Goal: Information Seeking & Learning: Learn about a topic

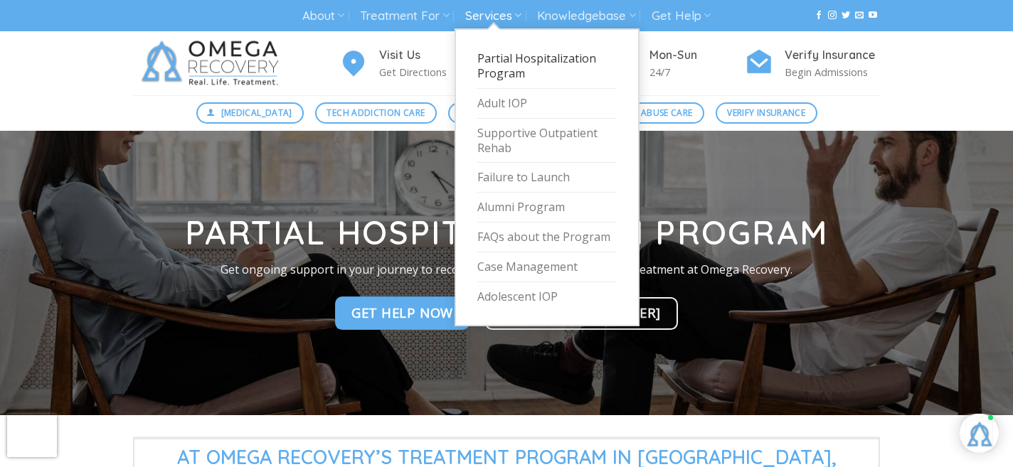
click at [500, 59] on link "Partial Hospitalization Program" at bounding box center [546, 66] width 139 height 45
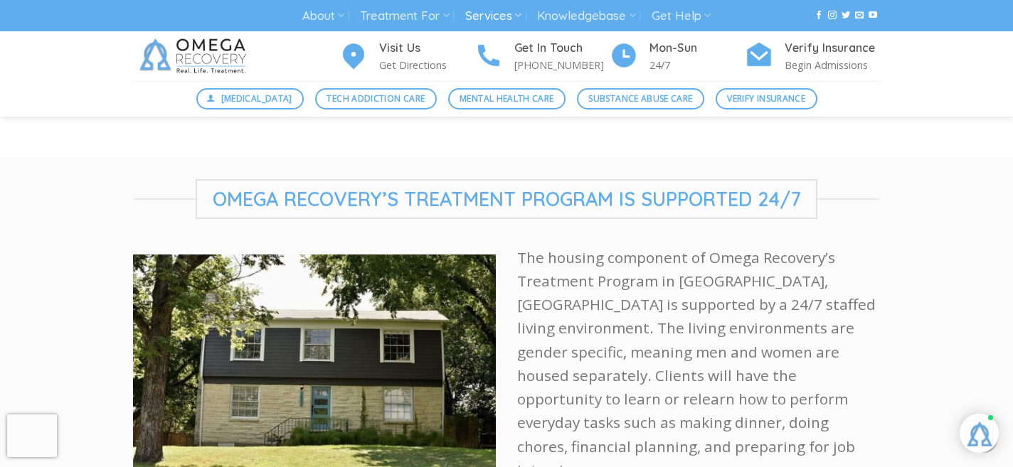
scroll to position [2080, 0]
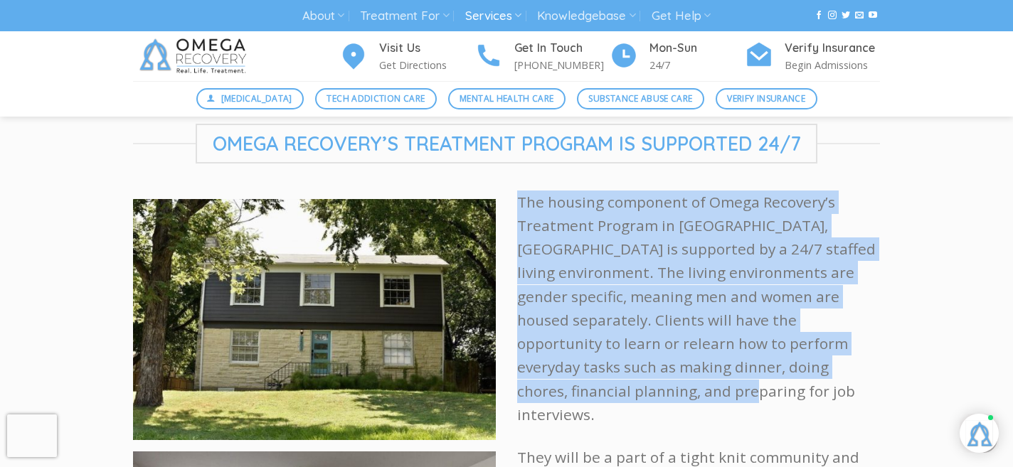
drag, startPoint x: 517, startPoint y: 186, endPoint x: 875, endPoint y: 353, distance: 394.8
click at [875, 353] on p "The housing component of Omega Recovery’s Treatment Program in Austin, TX is su…" at bounding box center [698, 309] width 363 height 237
copy p "The housing component of Omega Recovery’s Treatment Program in Austin, TX is su…"
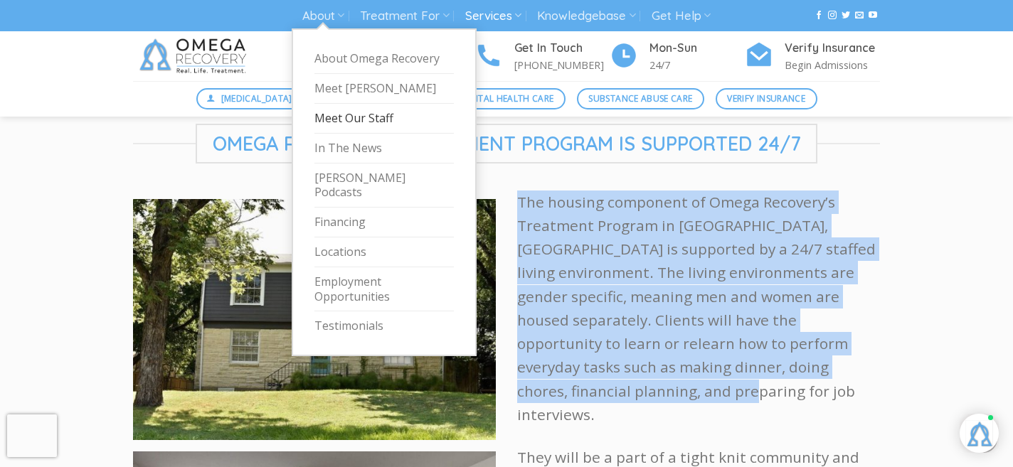
click at [365, 119] on link "Meet Our Staff" at bounding box center [383, 119] width 139 height 30
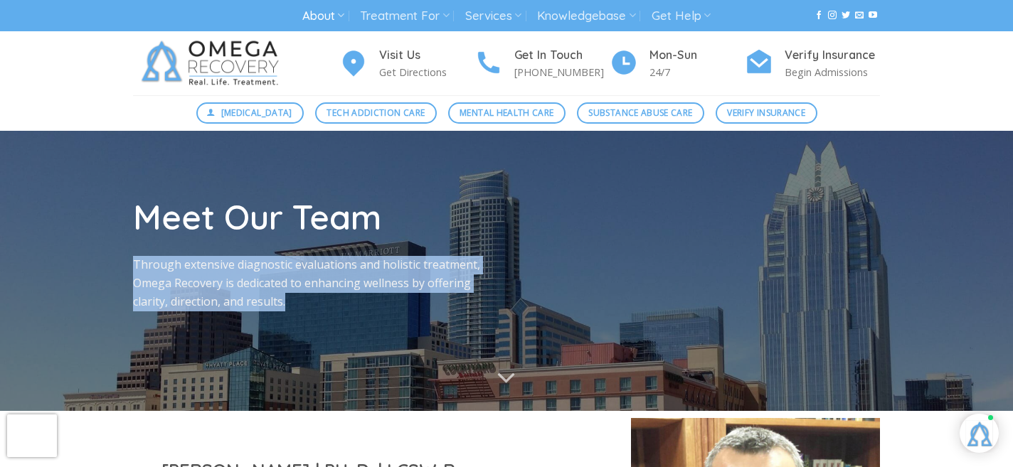
drag, startPoint x: 135, startPoint y: 264, endPoint x: 291, endPoint y: 295, distance: 158.9
click at [291, 295] on p "Through extensive diagnostic evaluations and holistic treatment, Omega Recovery…" at bounding box center [314, 283] width 363 height 55
copy p "Through extensive diagnostic evaluations and holistic treatment, Omega Recovery…"
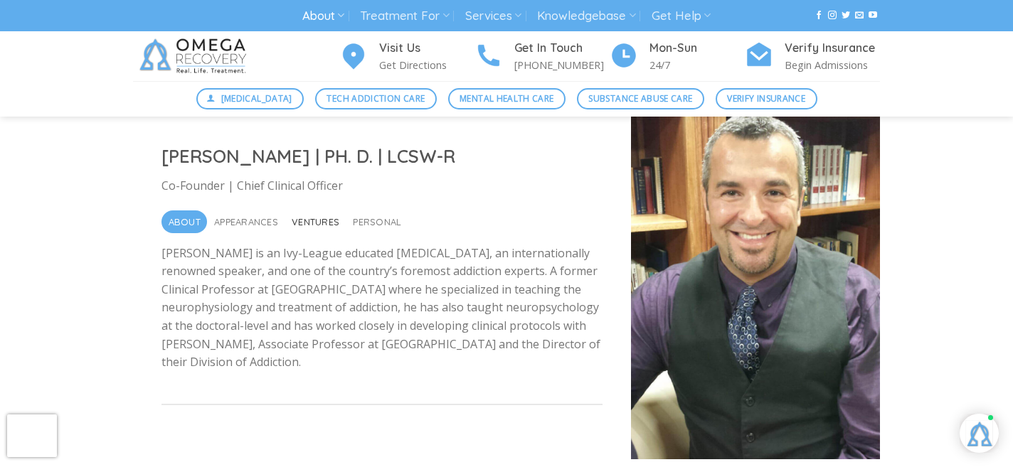
scroll to position [324, 0]
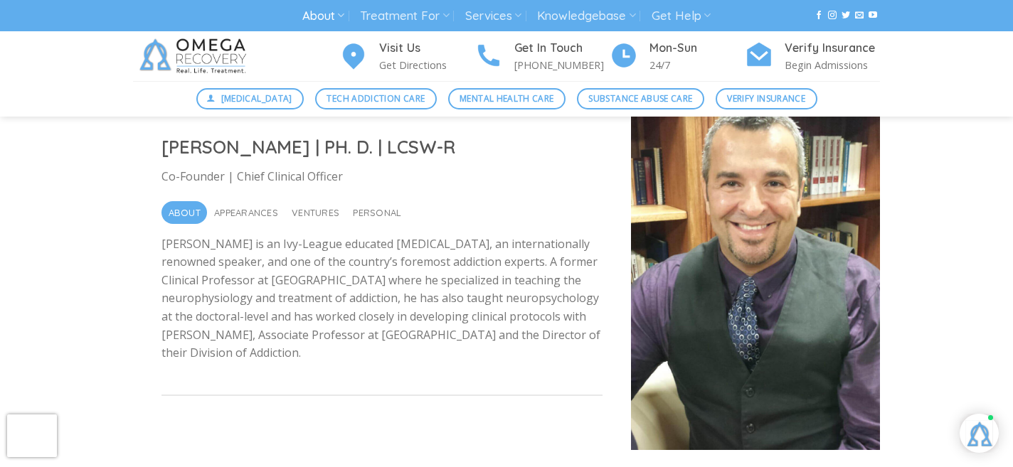
drag, startPoint x: 164, startPoint y: 245, endPoint x: 387, endPoint y: 356, distance: 249.7
click at [387, 356] on p "[PERSON_NAME] is an Ivy-League educated [MEDICAL_DATA], an internationally reno…" at bounding box center [381, 298] width 441 height 127
copy p "[PERSON_NAME] is an Ivy-League educated [MEDICAL_DATA], an internationally reno…"
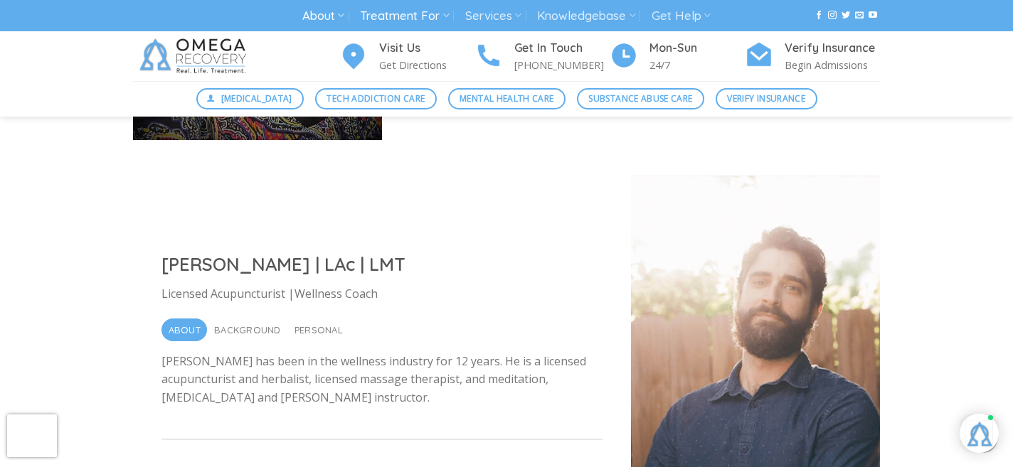
scroll to position [4692, 0]
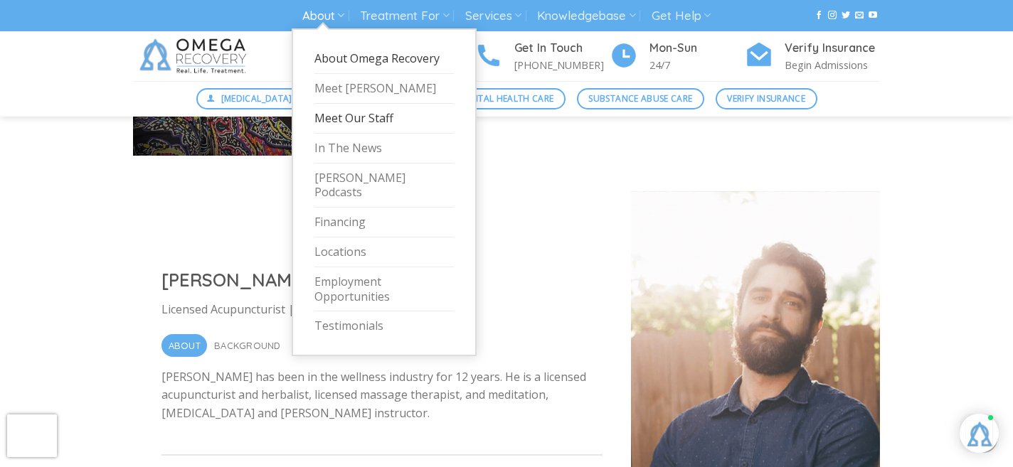
click at [324, 64] on link "About Omega Recovery" at bounding box center [383, 59] width 139 height 30
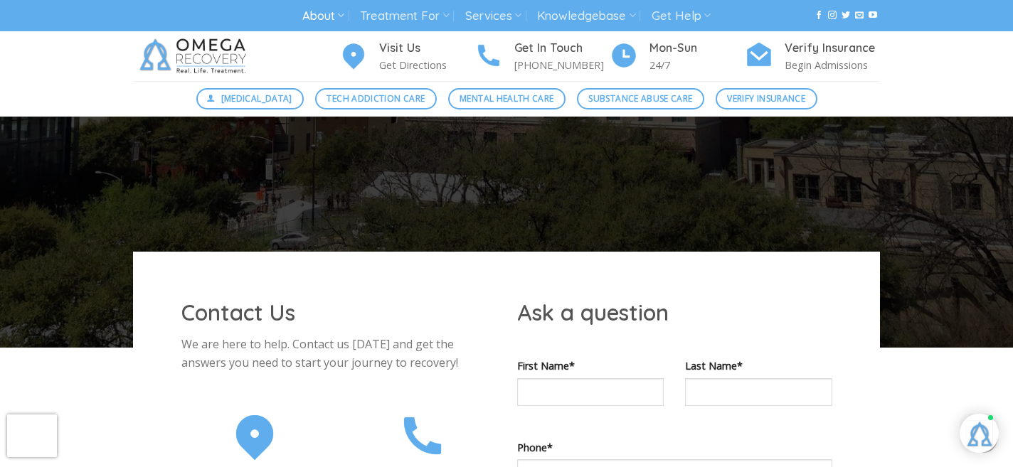
scroll to position [659, 0]
